Goal: Task Accomplishment & Management: Use online tool/utility

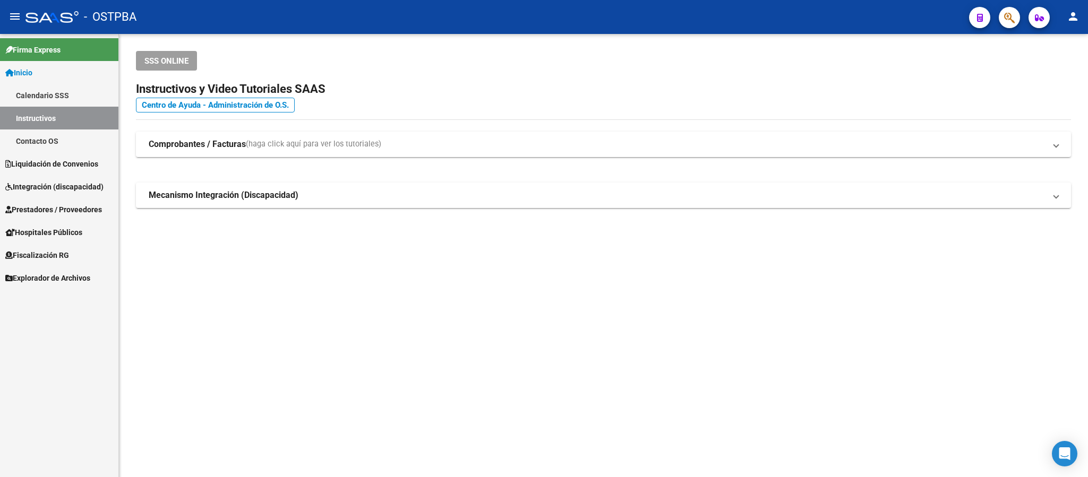
click at [28, 167] on span "Liquidación de Convenios" at bounding box center [51, 164] width 93 height 12
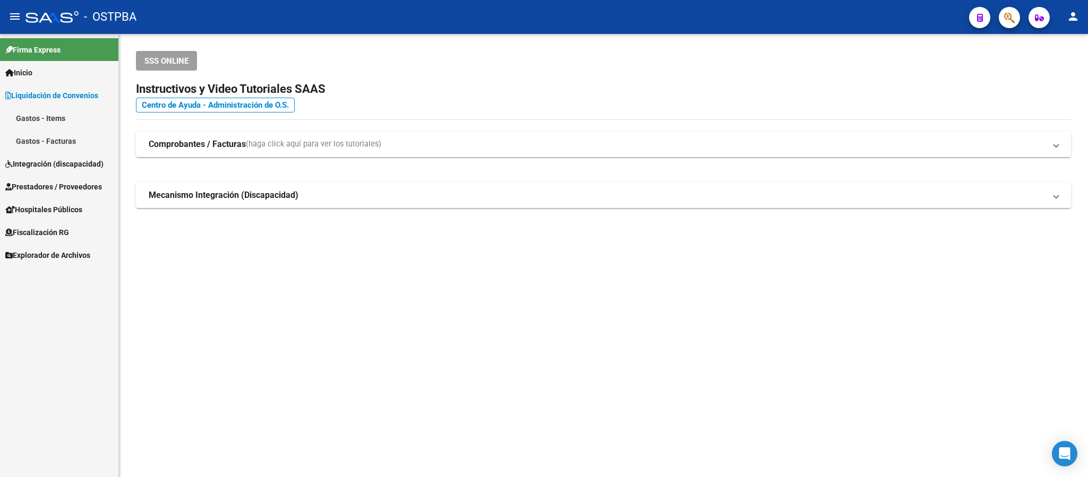
click at [47, 166] on span "Integración (discapacidad)" at bounding box center [54, 164] width 98 height 12
click at [57, 163] on span "Prestadores / Proveedores" at bounding box center [53, 164] width 97 height 12
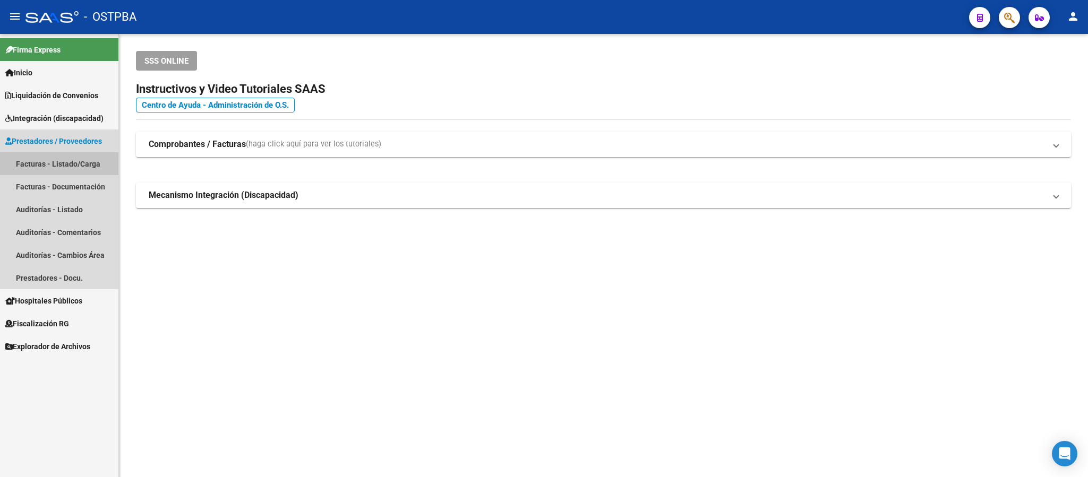
click at [57, 165] on link "Facturas - Listado/Carga" at bounding box center [59, 163] width 118 height 23
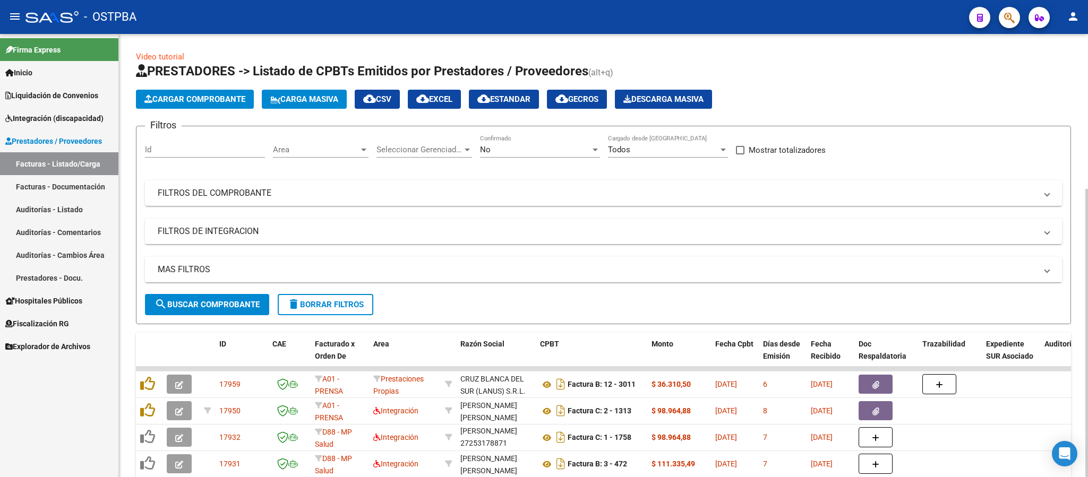
click at [363, 146] on div "Area" at bounding box center [321, 150] width 96 height 10
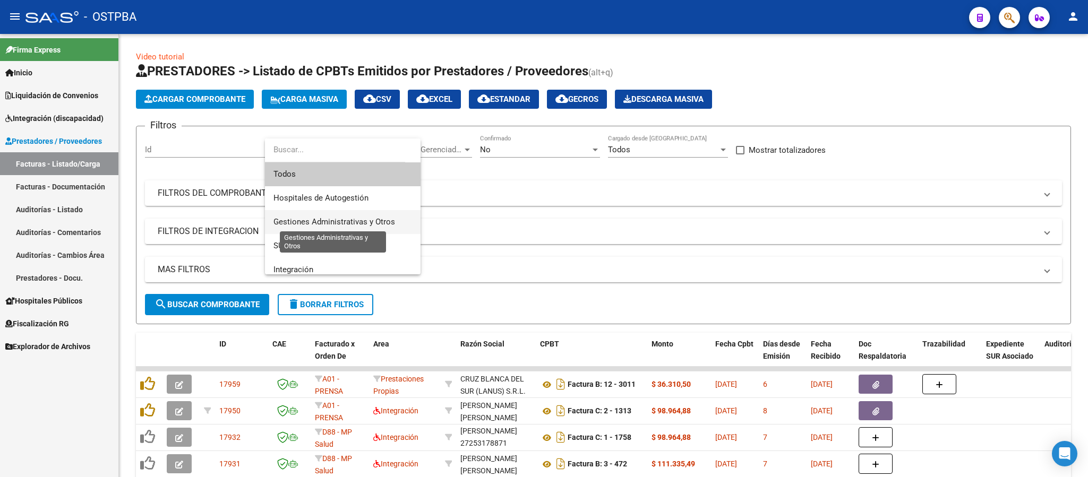
click at [350, 221] on span "Gestiones Administrativas y Otros" at bounding box center [335, 222] width 122 height 10
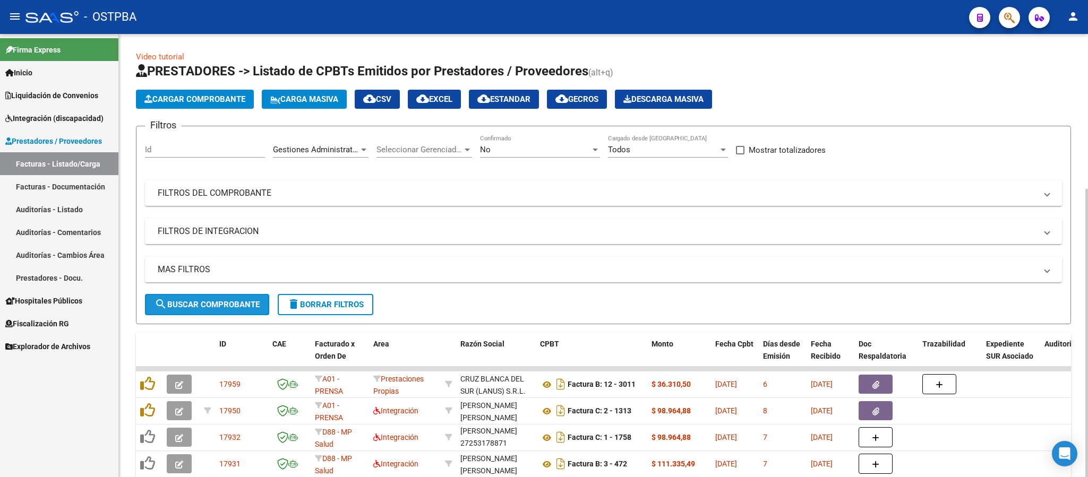
click at [242, 304] on span "search Buscar Comprobante" at bounding box center [207, 305] width 105 height 10
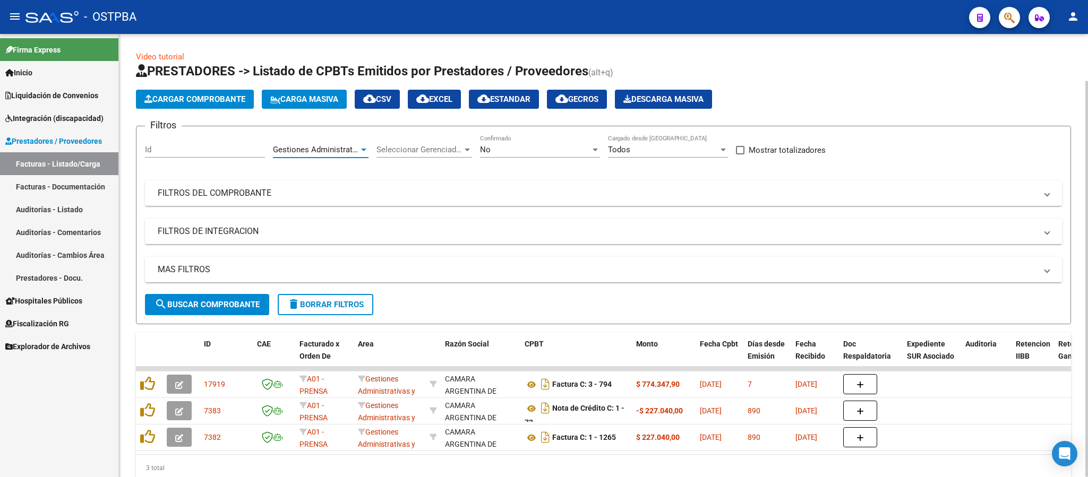
click at [351, 148] on span "Gestiones Administrativas y Otros" at bounding box center [334, 150] width 122 height 10
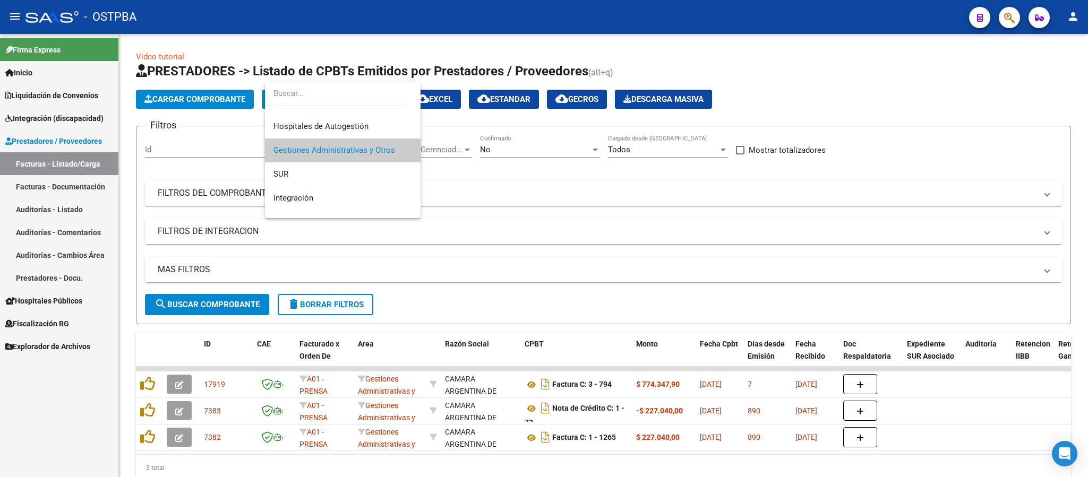
scroll to position [47, 0]
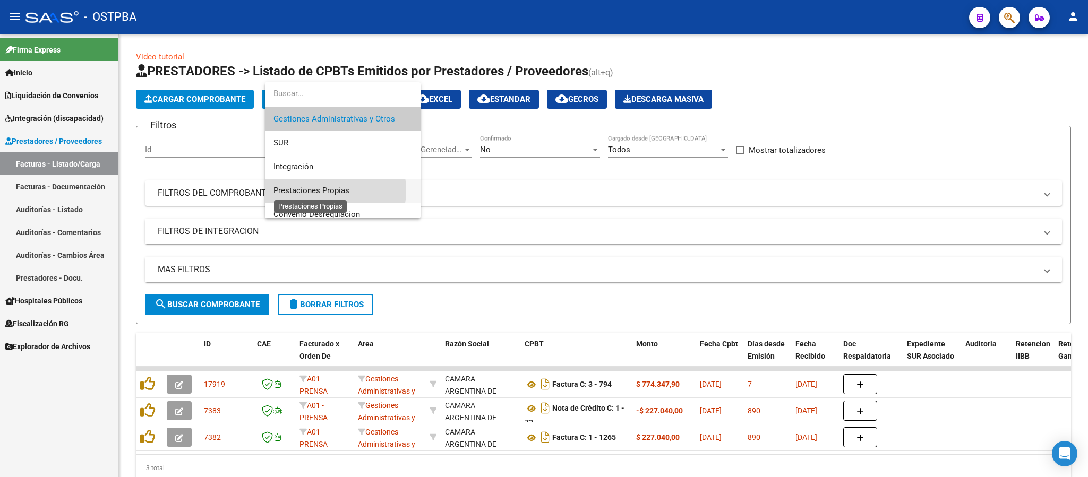
click at [326, 191] on span "Prestaciones Propias" at bounding box center [312, 191] width 76 height 10
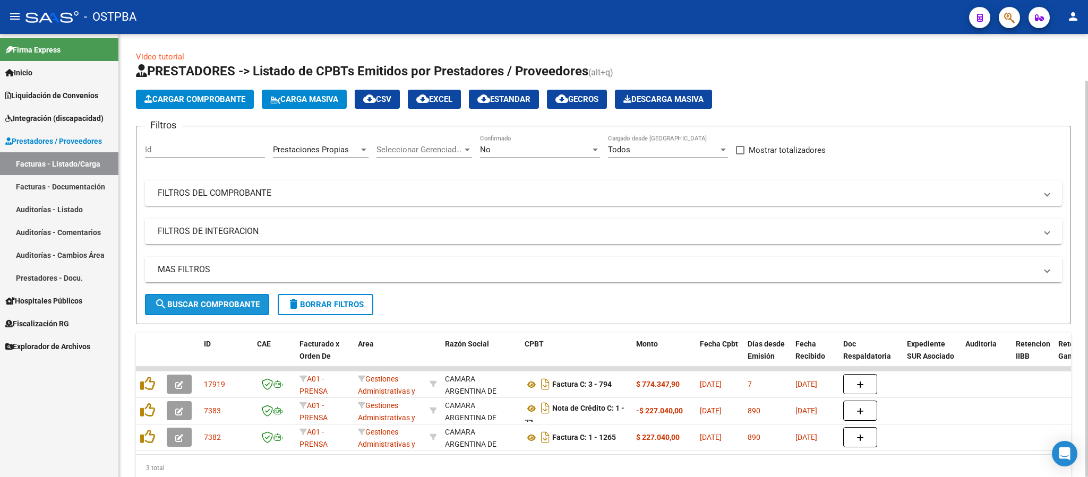
click at [254, 309] on span "search Buscar Comprobante" at bounding box center [207, 305] width 105 height 10
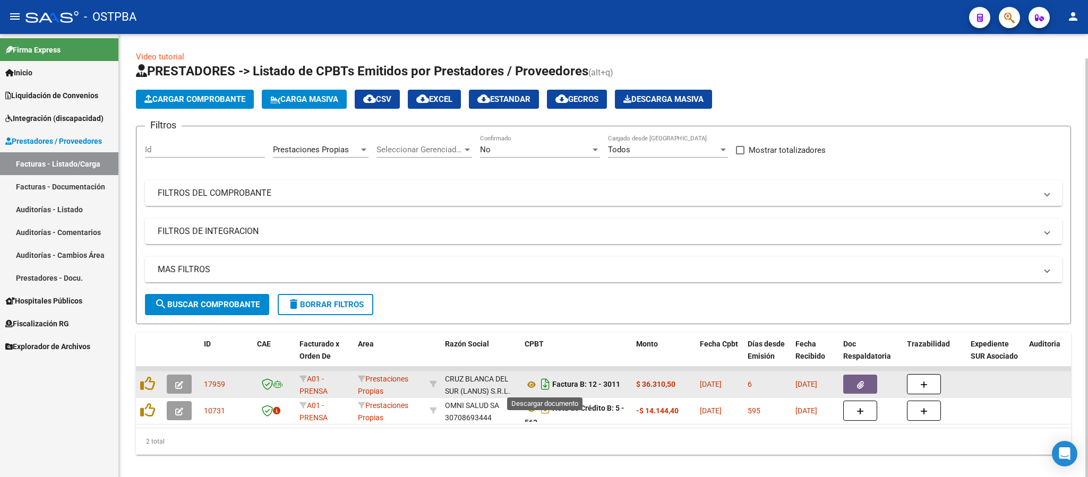
click at [544, 387] on icon "Descargar documento" at bounding box center [546, 384] width 14 height 17
click at [338, 144] on div "Prestaciones Propias Area" at bounding box center [321, 146] width 96 height 23
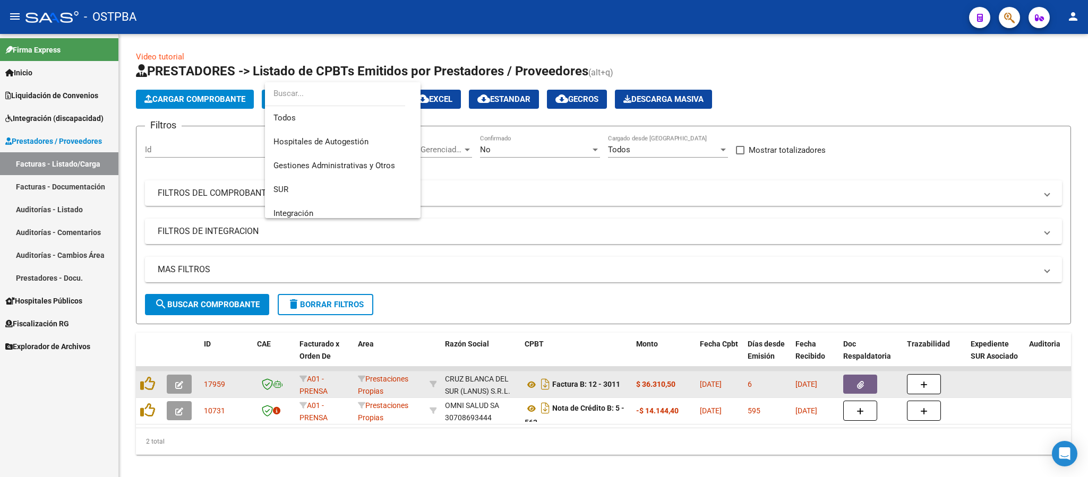
scroll to position [87, 0]
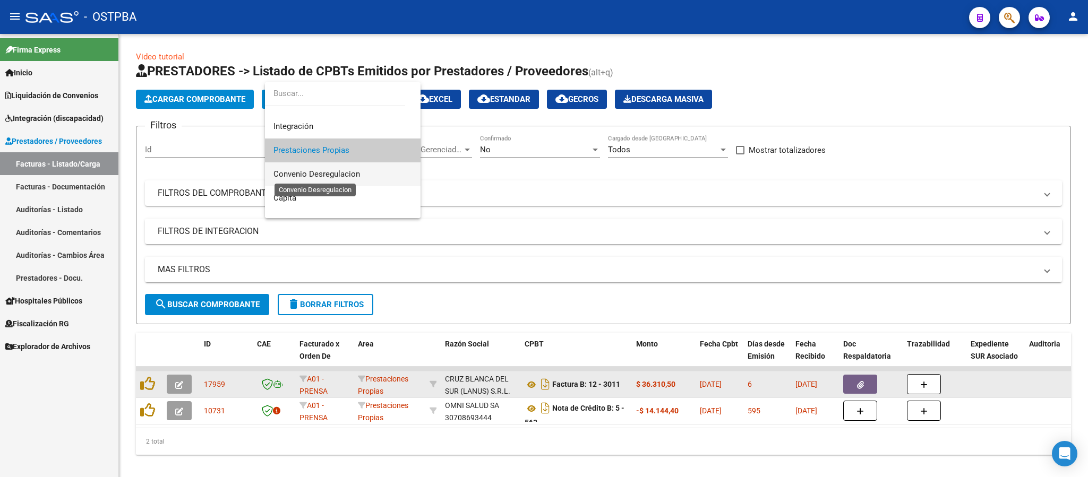
click at [334, 175] on span "Convenio Desregulacion" at bounding box center [317, 174] width 87 height 10
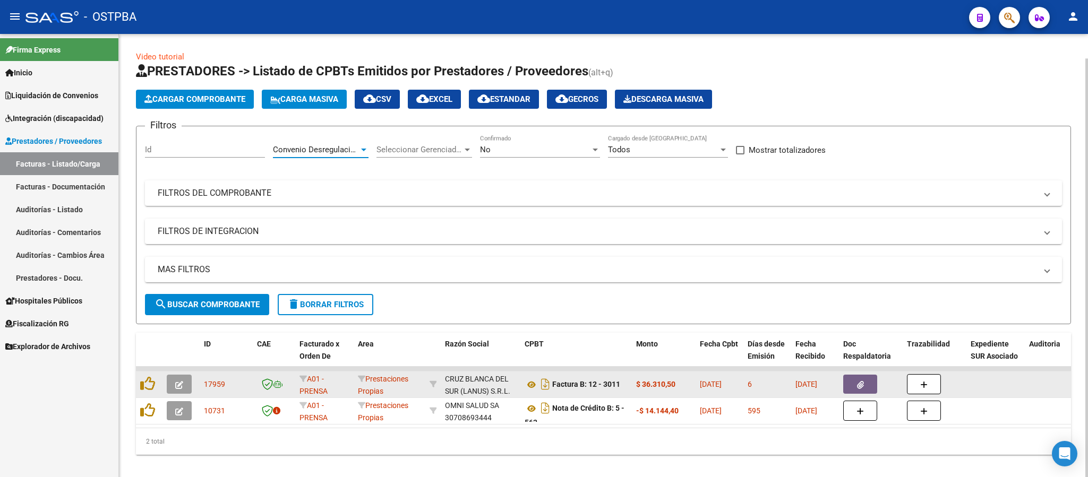
click at [242, 307] on span "search Buscar Comprobante" at bounding box center [207, 305] width 105 height 10
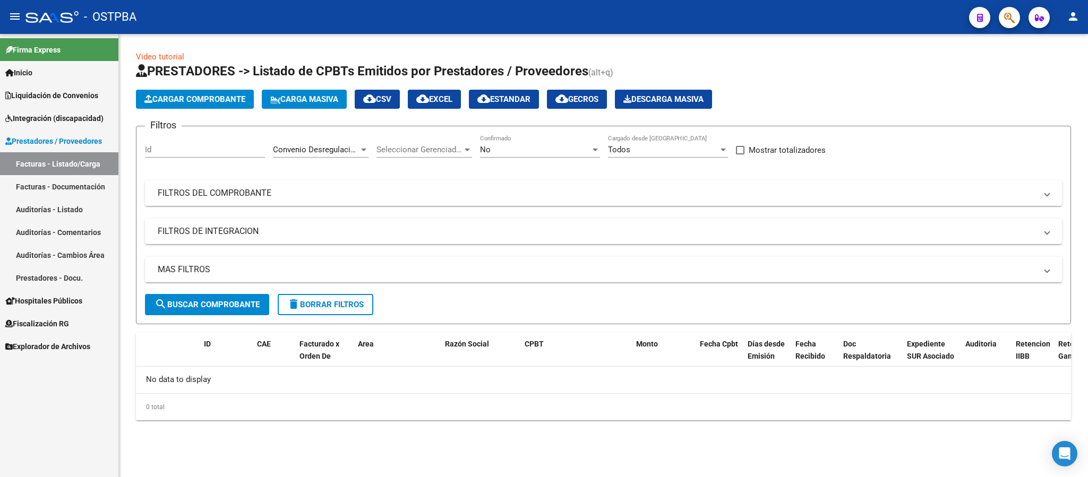
click at [337, 156] on div "Convenio Desregulacion Area" at bounding box center [321, 146] width 96 height 23
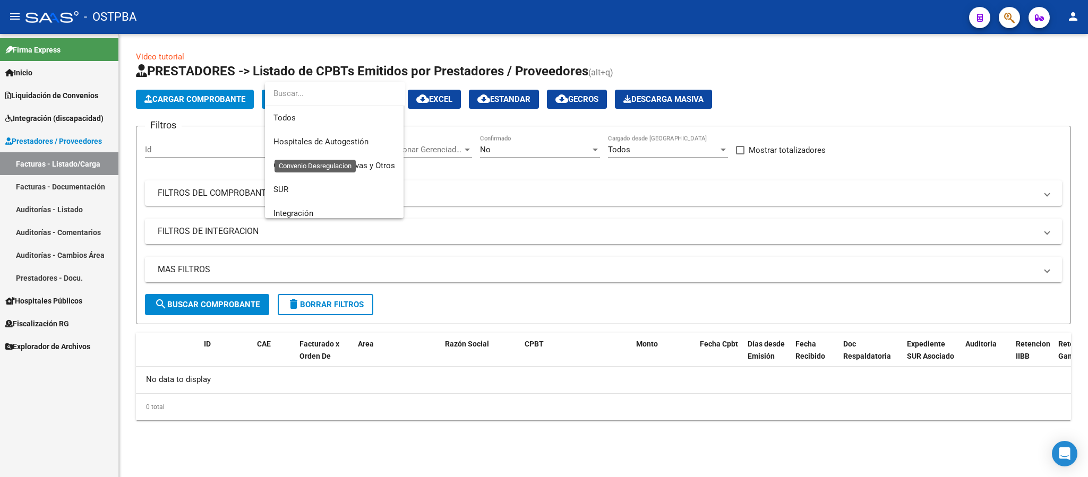
scroll to position [111, 0]
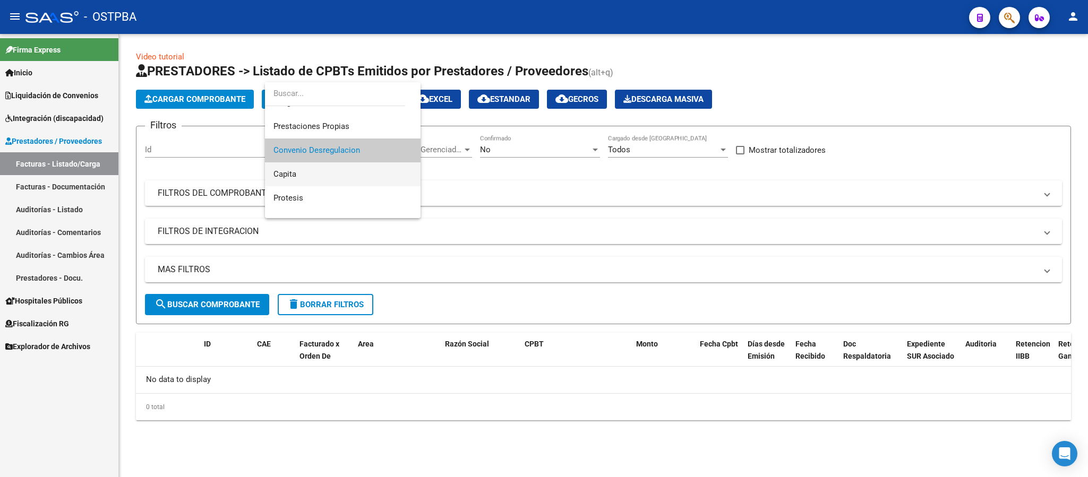
click at [322, 178] on span "Capita" at bounding box center [343, 175] width 139 height 24
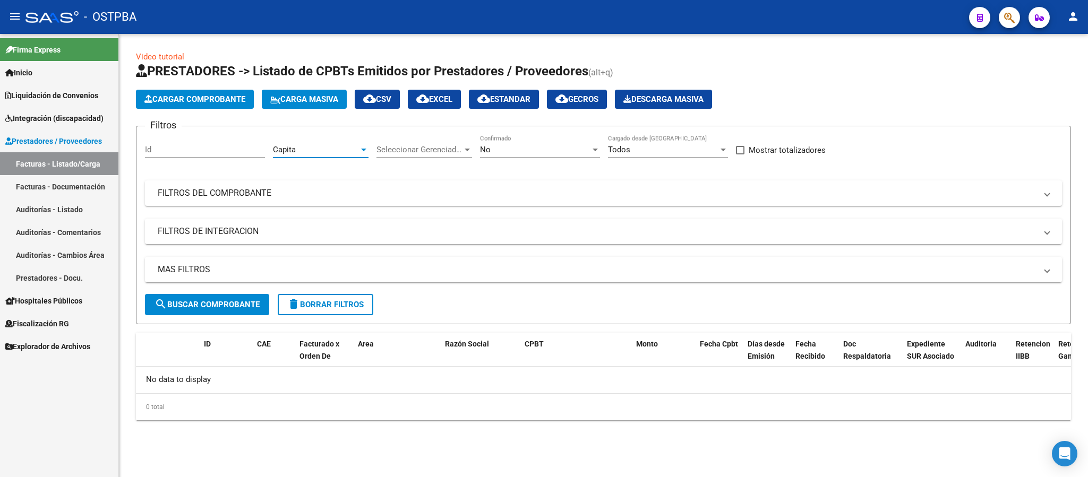
click at [237, 302] on span "search Buscar Comprobante" at bounding box center [207, 305] width 105 height 10
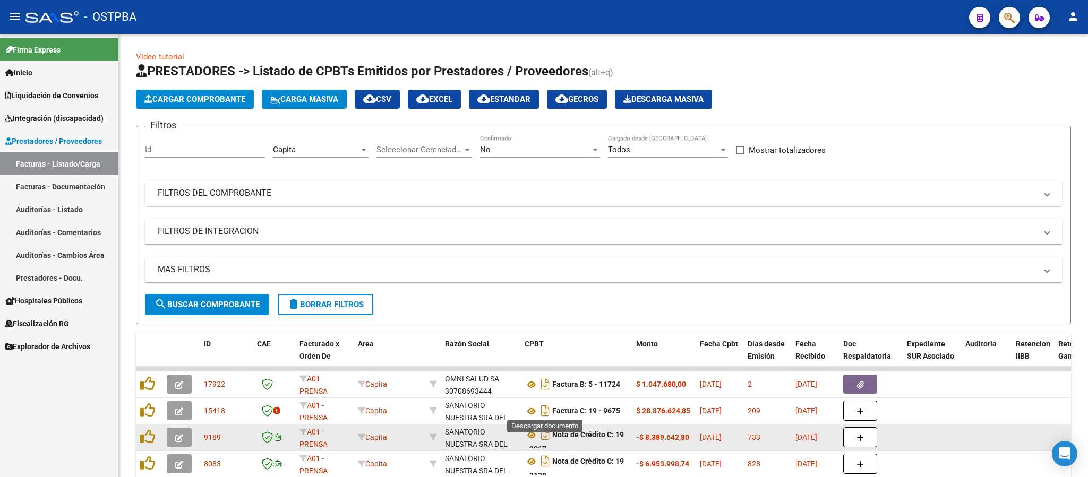
scroll to position [62, 0]
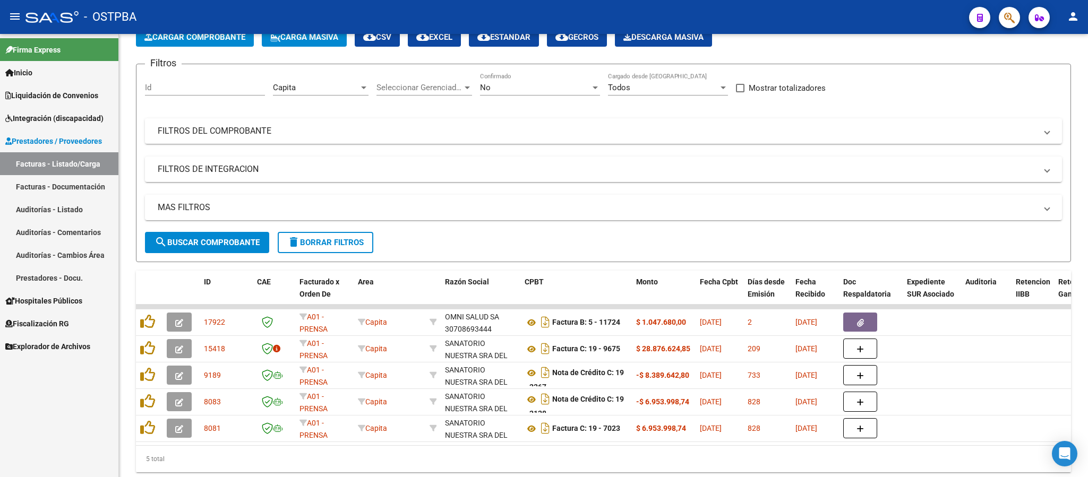
click at [351, 89] on div "Capita" at bounding box center [316, 88] width 86 height 10
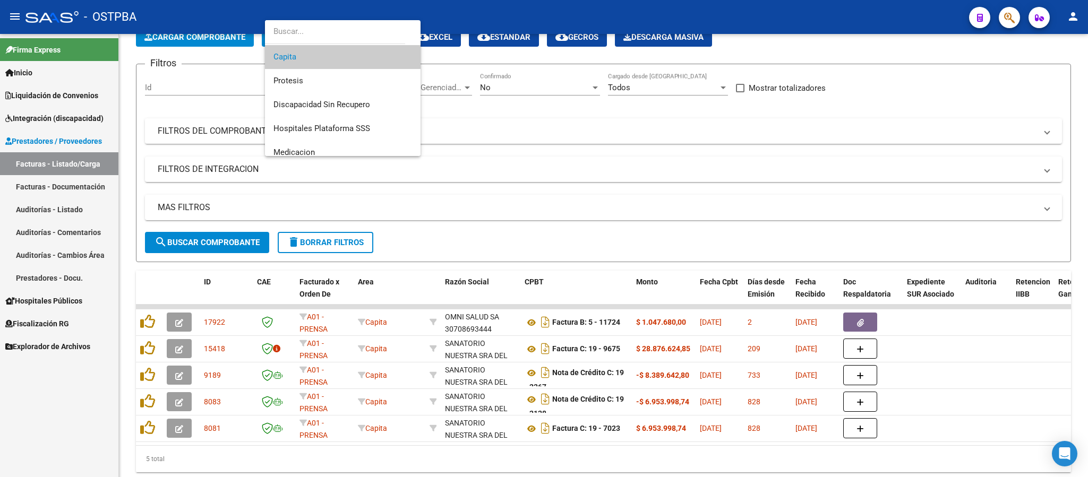
scroll to position [174, 0]
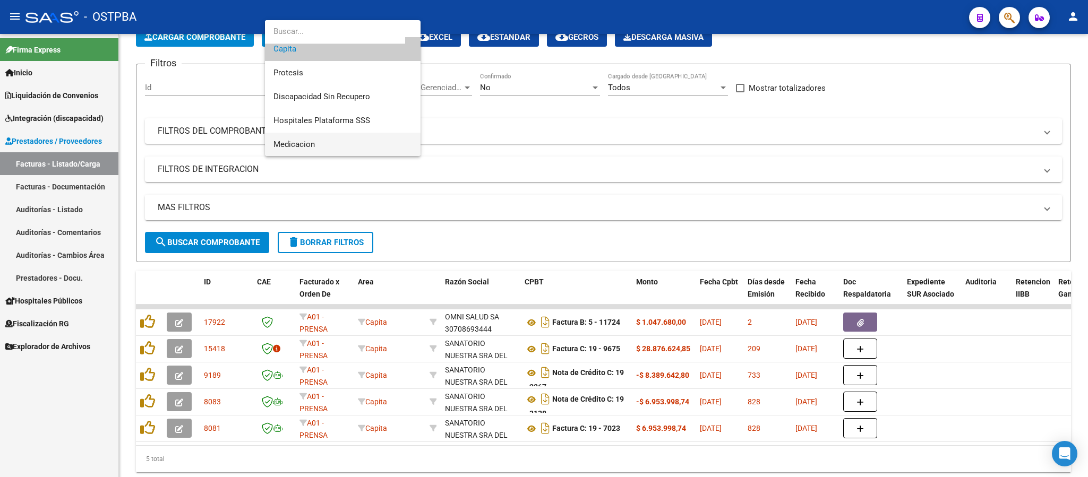
click at [336, 143] on span "Medicacion" at bounding box center [343, 145] width 139 height 24
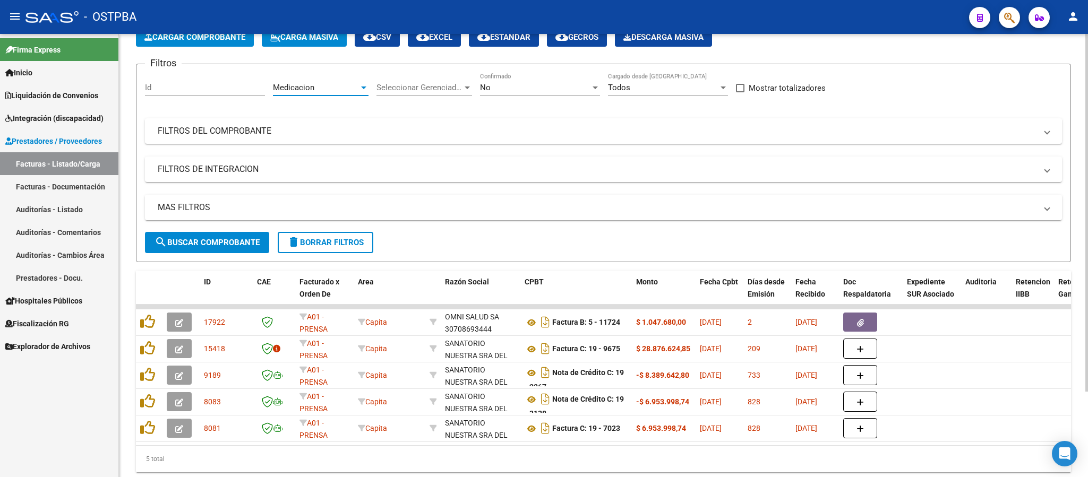
click at [245, 244] on span "search Buscar Comprobante" at bounding box center [207, 243] width 105 height 10
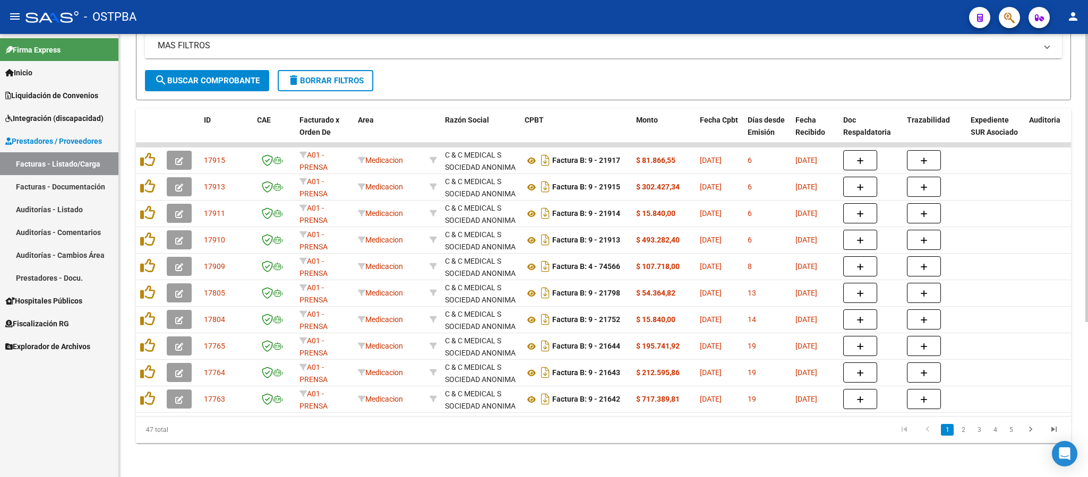
scroll to position [0, 0]
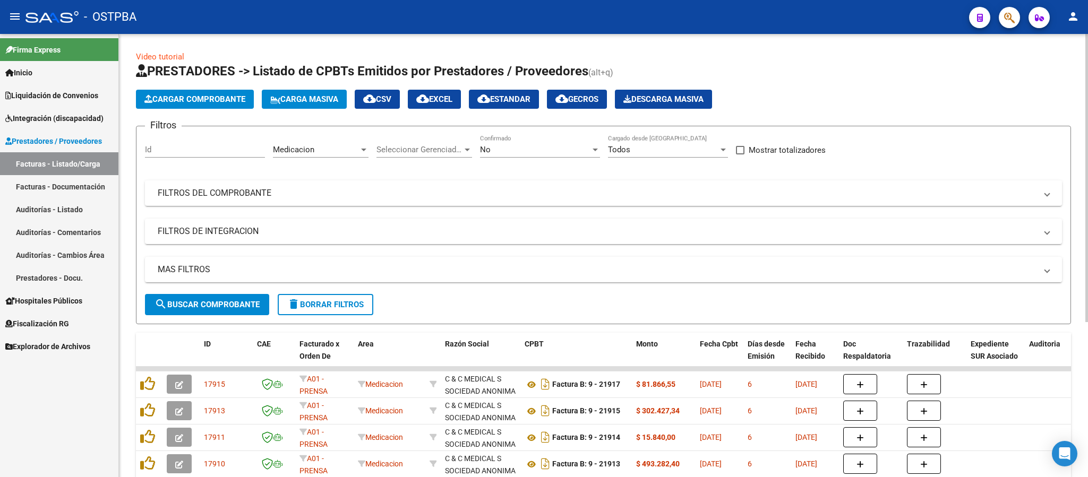
click at [516, 155] on div "No" at bounding box center [535, 150] width 110 height 10
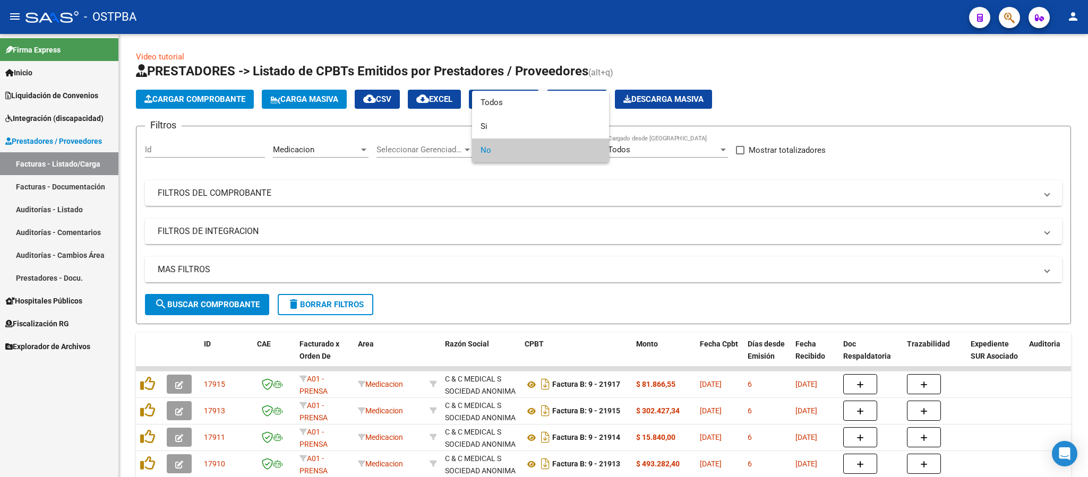
click at [435, 190] on div at bounding box center [544, 238] width 1088 height 477
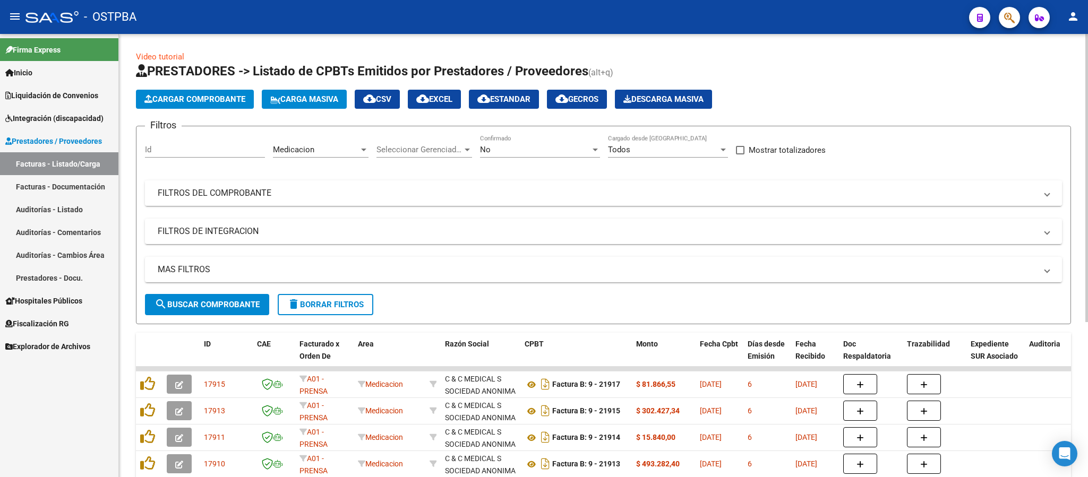
click at [472, 202] on mat-expansion-panel-header "FILTROS DEL COMPROBANTE" at bounding box center [603, 193] width 917 height 25
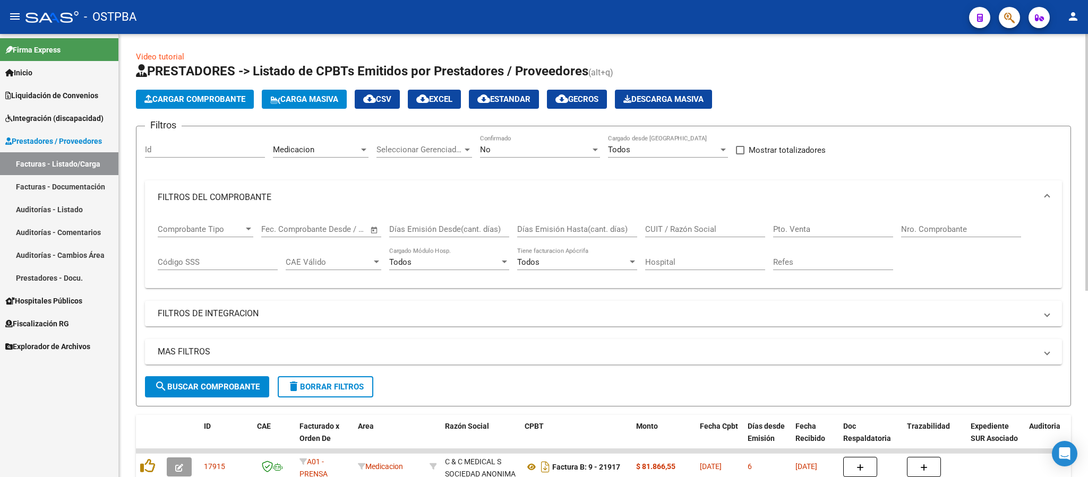
click at [677, 231] on input "CUIT / Razón Social" at bounding box center [705, 230] width 120 height 10
type input "garantia medica"
click at [215, 390] on span "search Buscar Comprobante" at bounding box center [207, 387] width 105 height 10
click at [58, 165] on link "Facturas - Listado/Carga" at bounding box center [59, 163] width 118 height 23
click at [320, 394] on button "delete Borrar Filtros" at bounding box center [326, 387] width 96 height 21
